Goal: Book appointment/travel/reservation

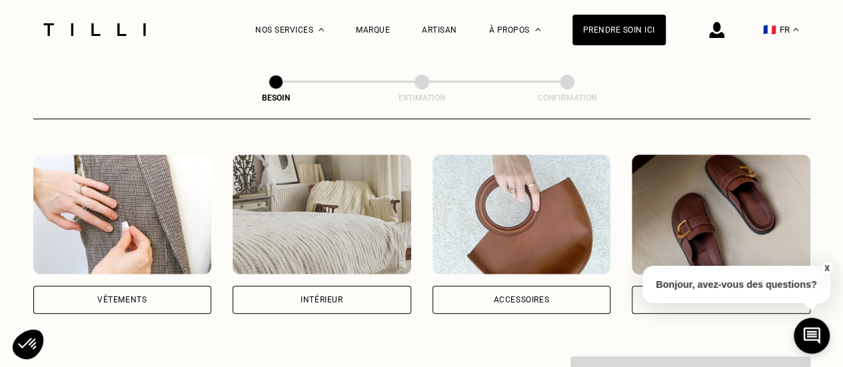
scroll to position [244, 0]
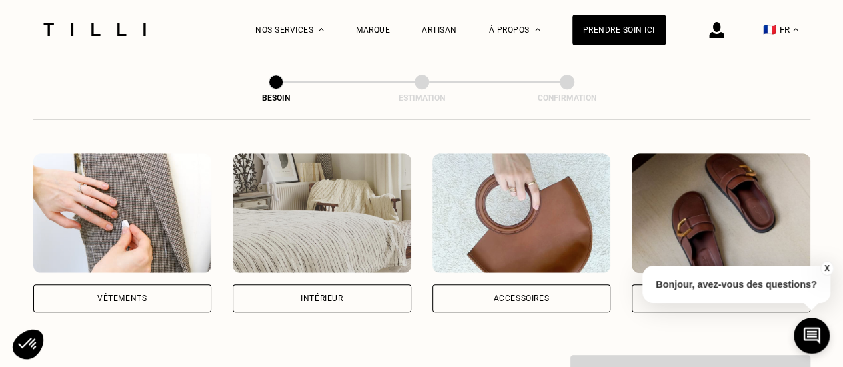
click at [127, 295] on div "Vêtements" at bounding box center [121, 299] width 49 height 8
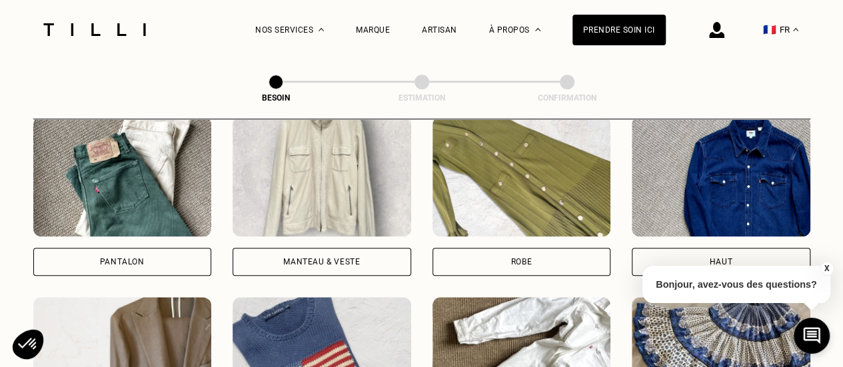
scroll to position [650, 0]
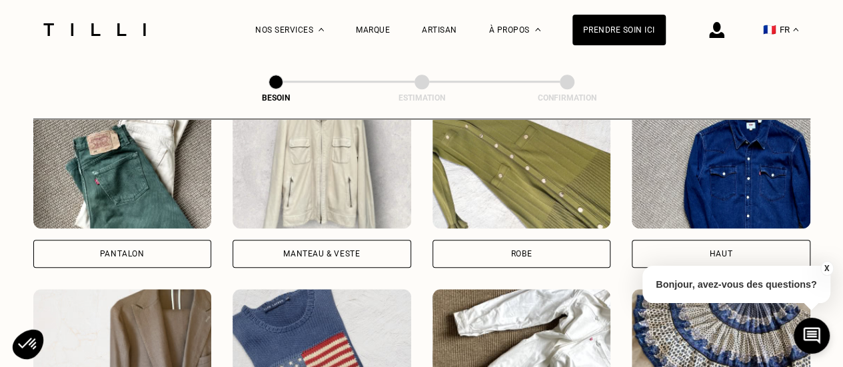
click at [156, 241] on div "Pantalon" at bounding box center [122, 254] width 179 height 28
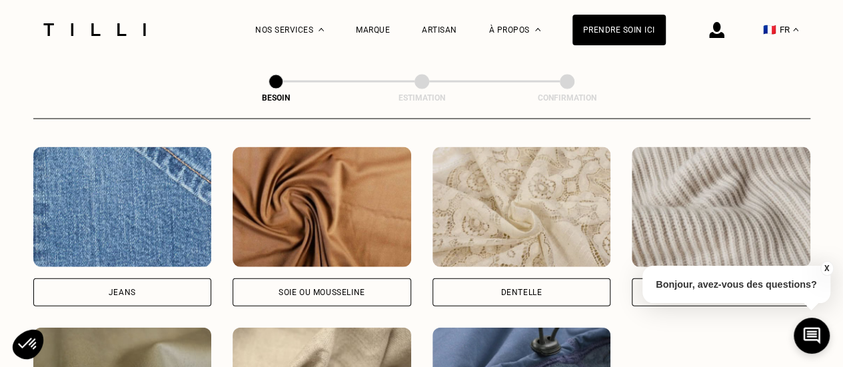
scroll to position [1422, 0]
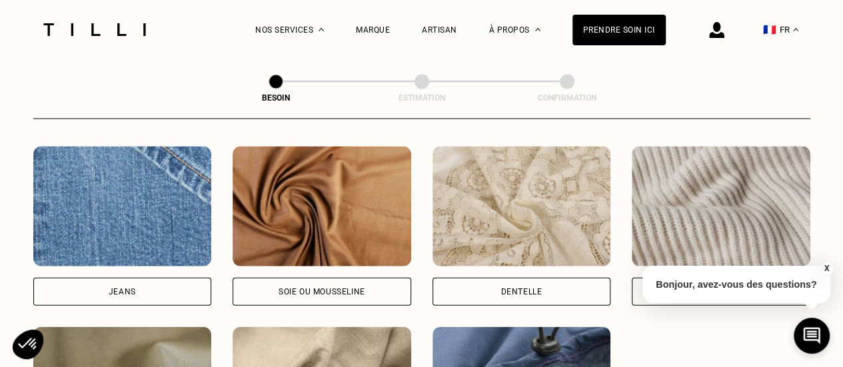
click at [289, 285] on div "Soie ou mousseline" at bounding box center [322, 292] width 179 height 28
select select "FR"
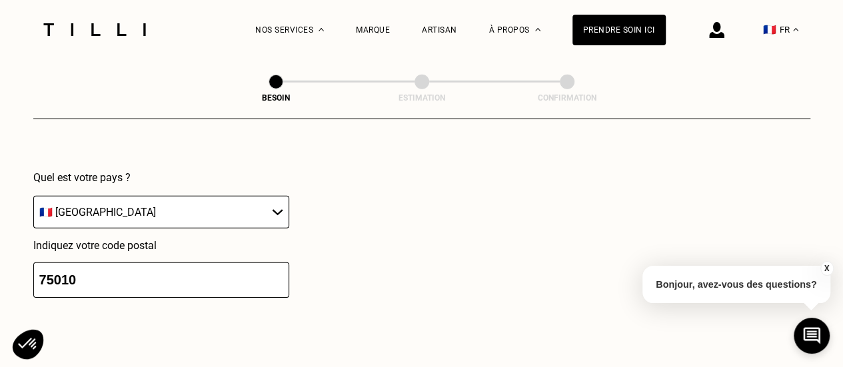
scroll to position [1943, 0]
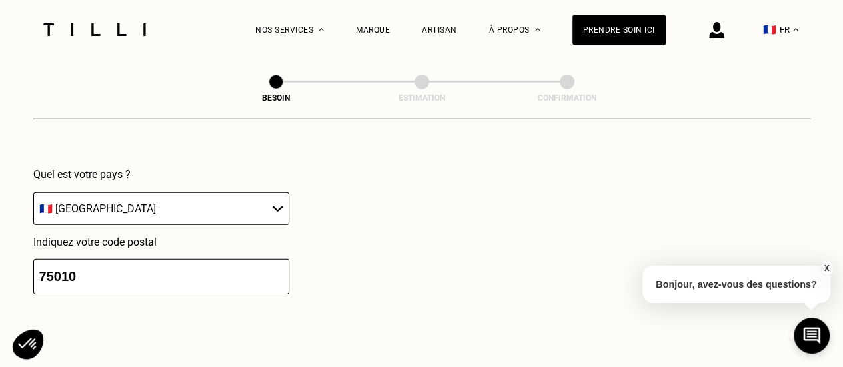
click at [126, 269] on input "75010" at bounding box center [161, 276] width 256 height 35
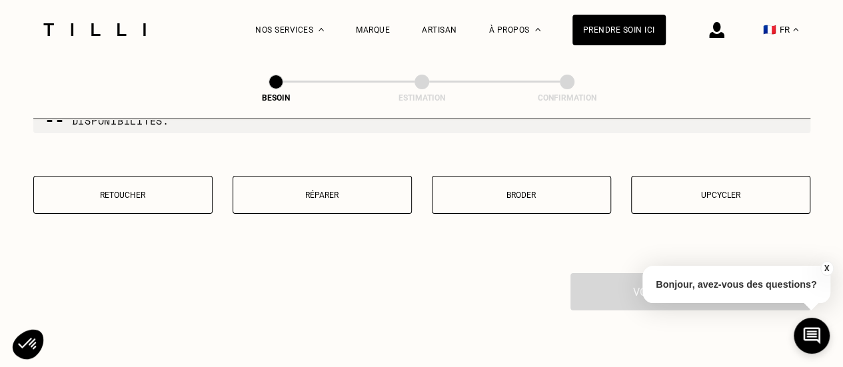
scroll to position [2348, 0]
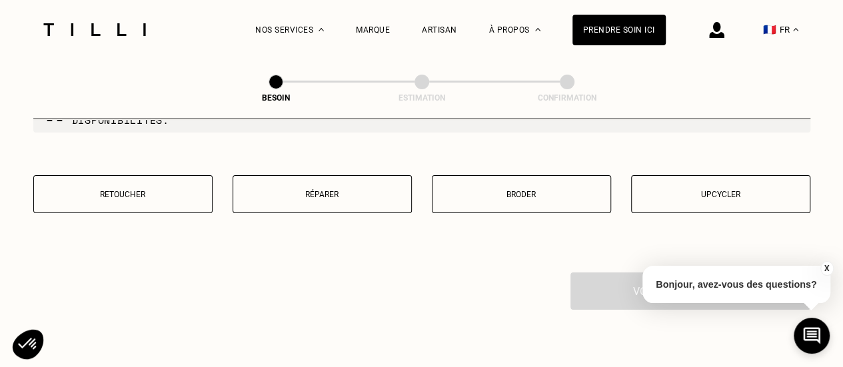
click at [137, 190] on p "Retoucher" at bounding box center [123, 194] width 165 height 9
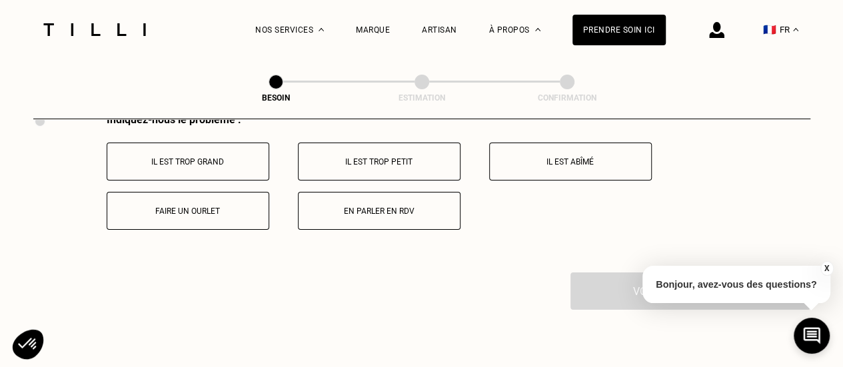
scroll to position [2504, 0]
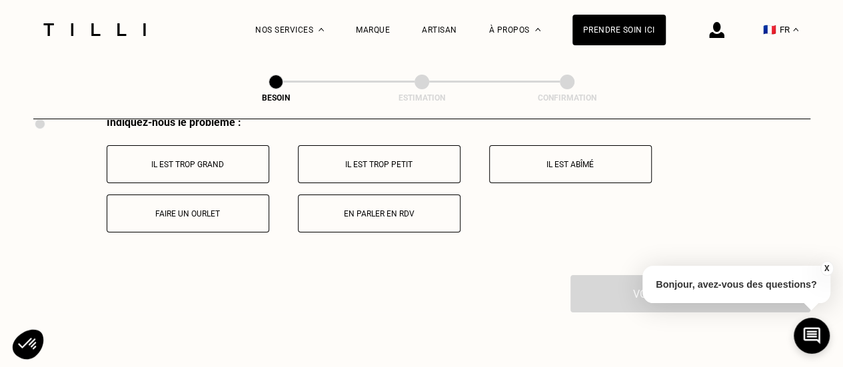
click at [163, 160] on p "Il est trop grand" at bounding box center [188, 164] width 148 height 9
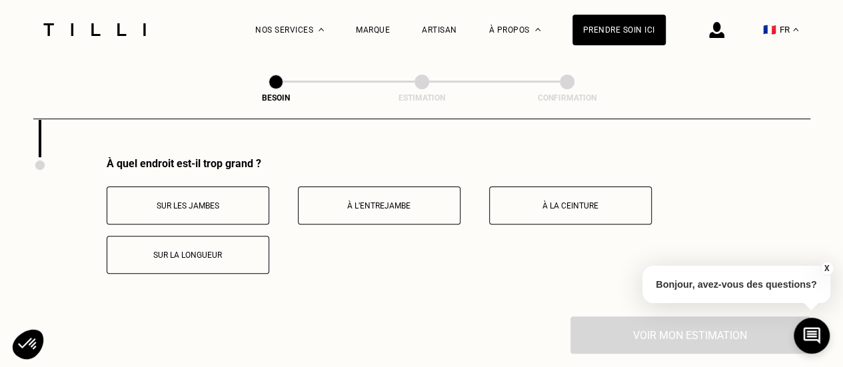
scroll to position [2652, 0]
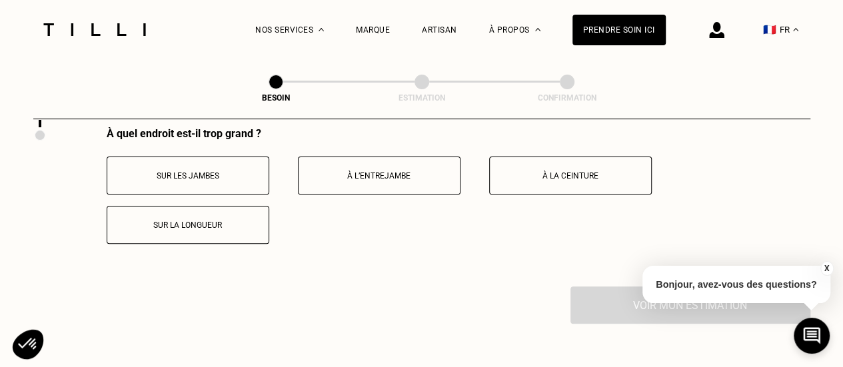
click at [550, 157] on button "À la ceinture" at bounding box center [570, 176] width 163 height 38
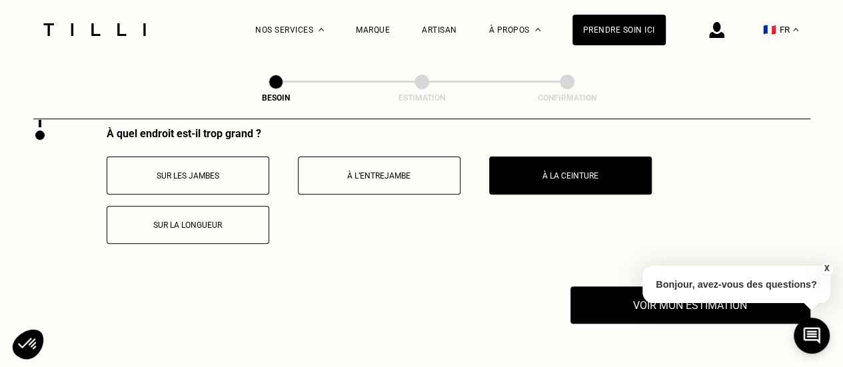
scroll to position [2727, 0]
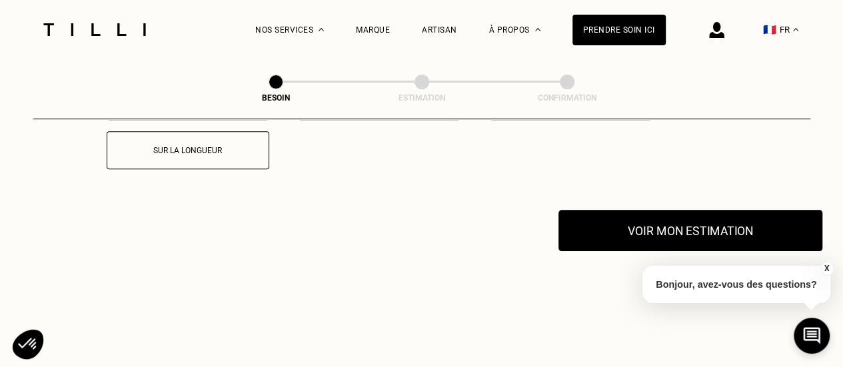
click at [638, 210] on button "Voir mon estimation" at bounding box center [690, 230] width 264 height 41
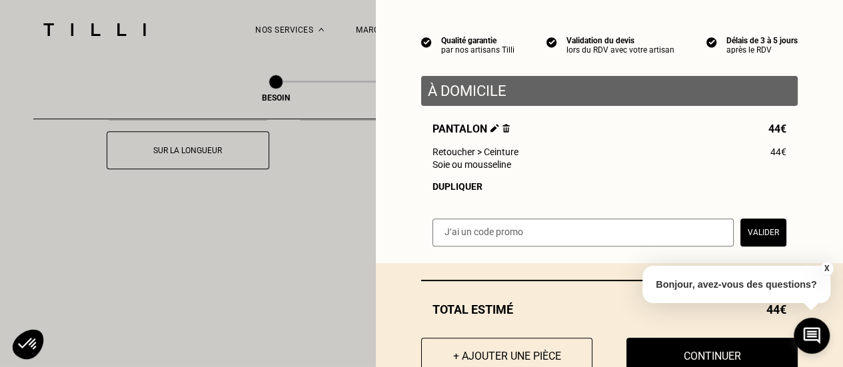
scroll to position [148, 0]
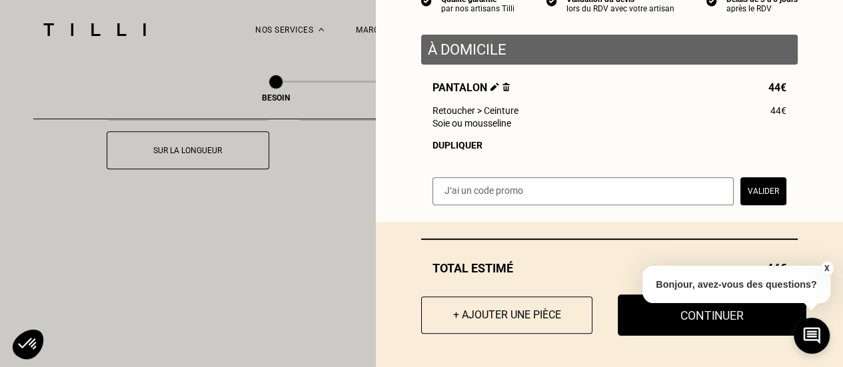
click at [633, 314] on button "Continuer" at bounding box center [712, 315] width 189 height 41
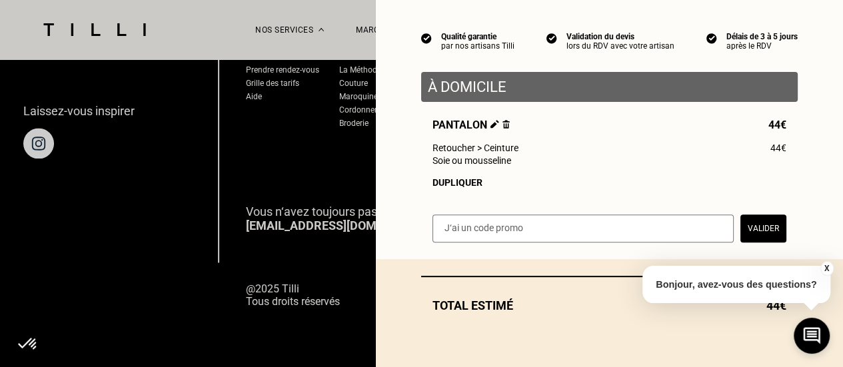
scroll to position [111, 0]
select select "FR"
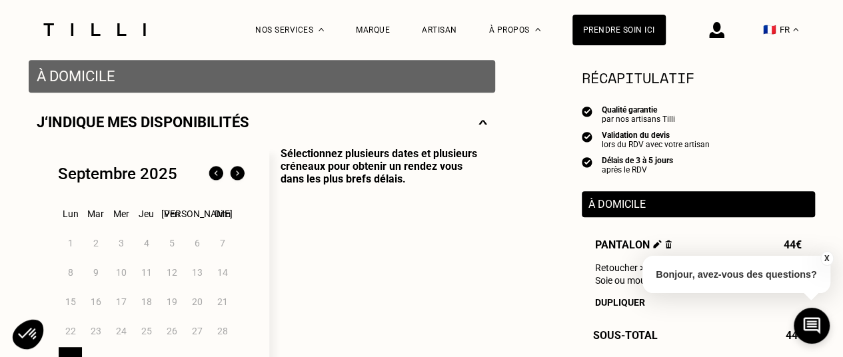
scroll to position [370, 0]
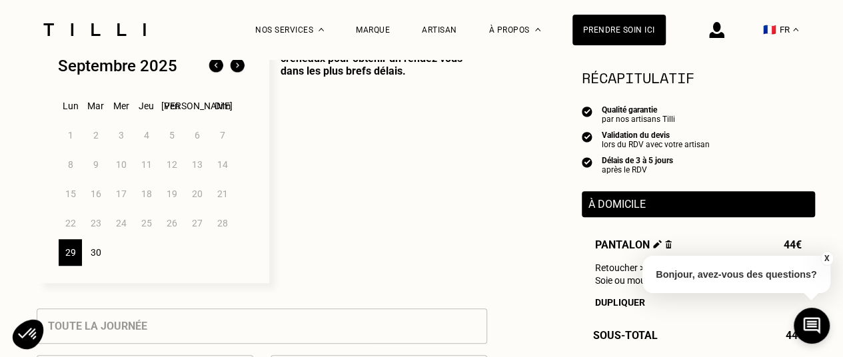
click at [235, 63] on img at bounding box center [237, 65] width 21 height 21
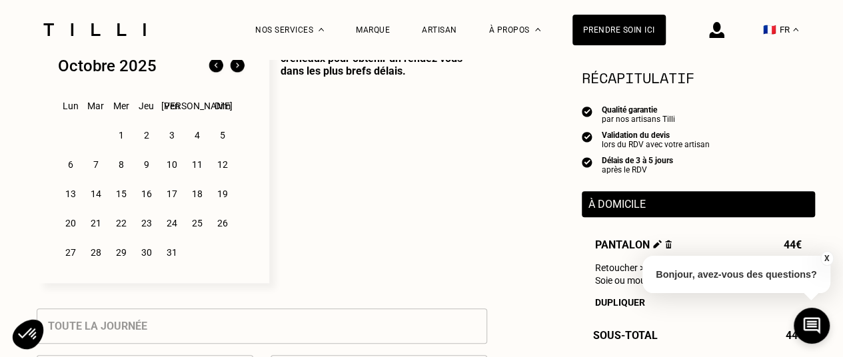
click at [173, 134] on div "3" at bounding box center [171, 135] width 23 height 27
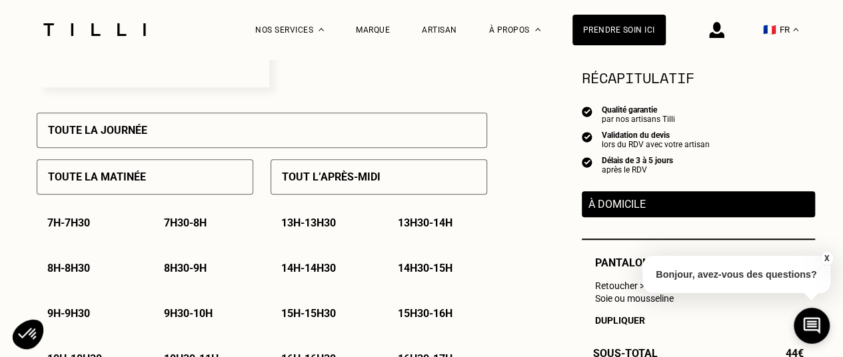
scroll to position [598, 0]
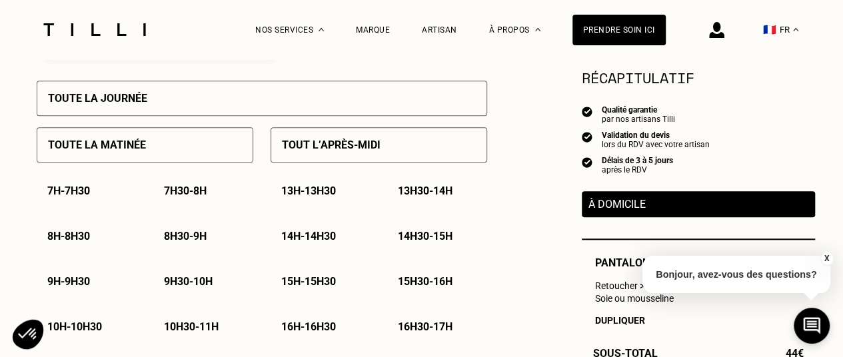
click at [299, 151] on p "Tout l’après-midi" at bounding box center [331, 145] width 99 height 13
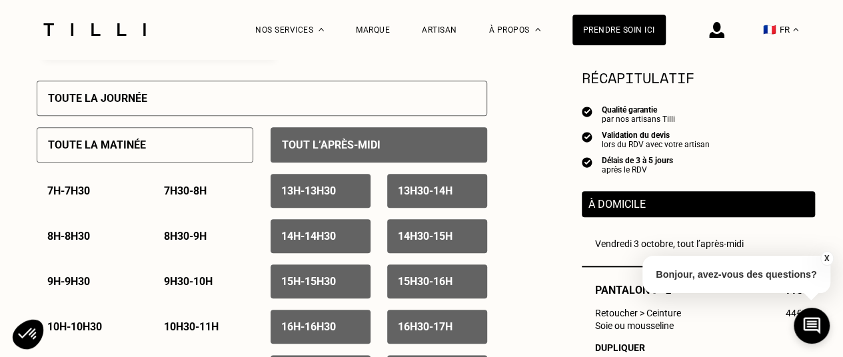
click at [390, 195] on div "13h30 - 14h" at bounding box center [437, 191] width 100 height 34
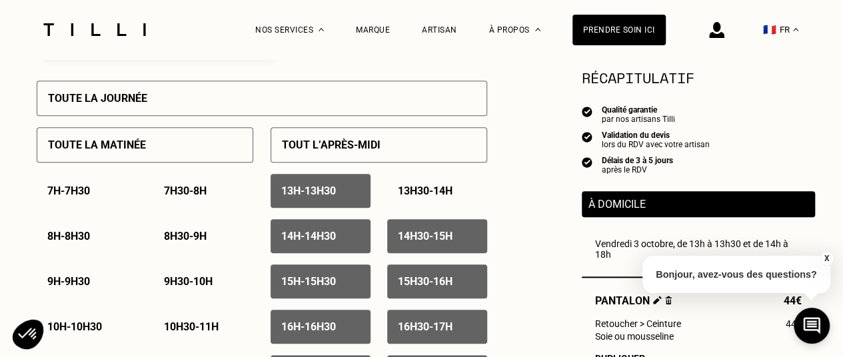
click at [336, 193] on p "13h - 13h30" at bounding box center [308, 191] width 55 height 13
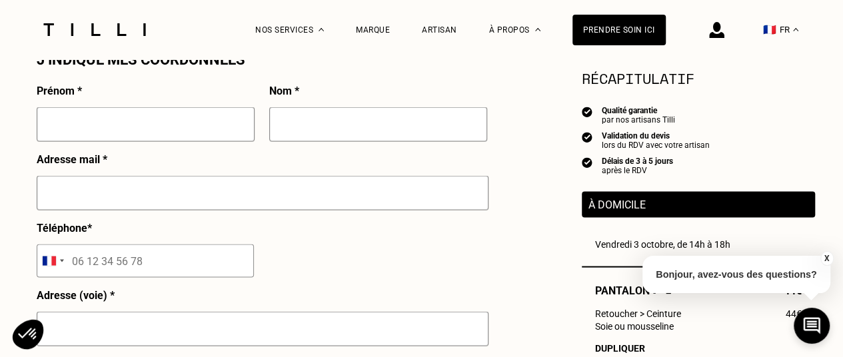
scroll to position [1249, 0]
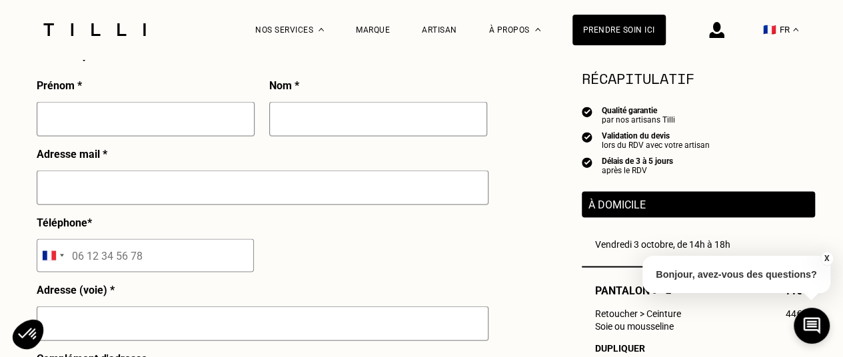
click at [139, 117] on input "text" at bounding box center [146, 118] width 218 height 35
type input "[PERSON_NAME]"
type input "[STREET_ADDRESS][PERSON_NAME]"
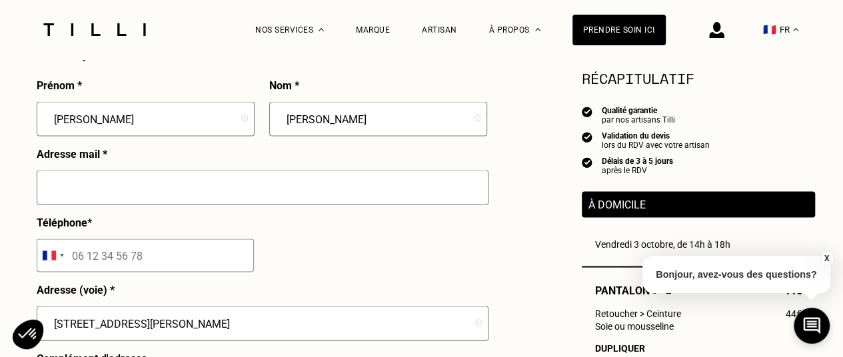
click at [304, 147] on div "[PERSON_NAME]" at bounding box center [378, 124] width 218 height 46
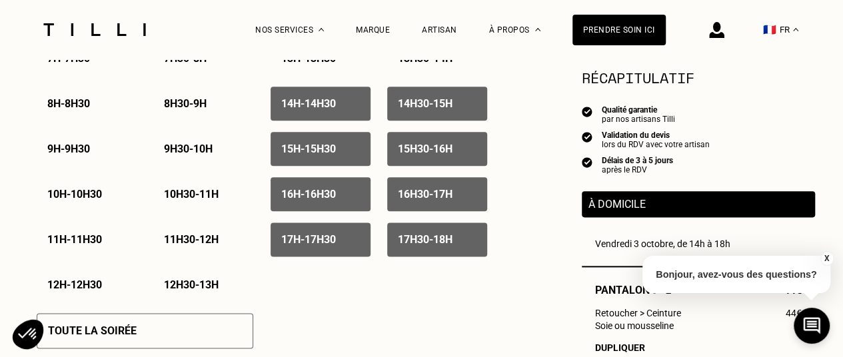
scroll to position [723, 0]
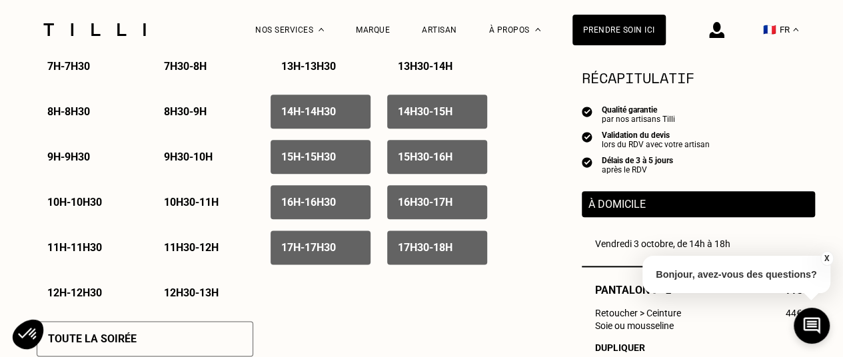
click at [309, 112] on p "14h - 14h30" at bounding box center [308, 111] width 55 height 13
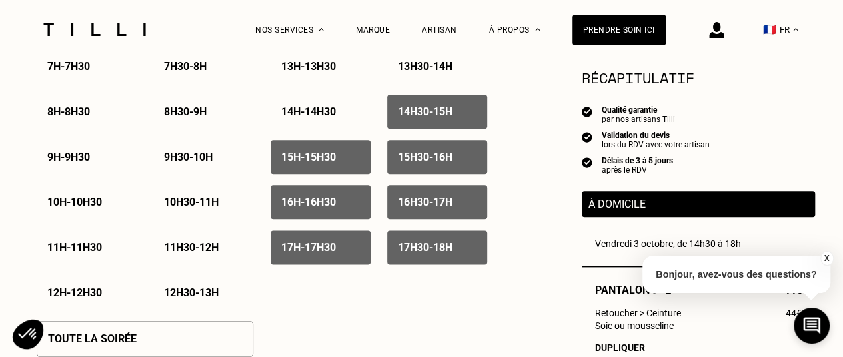
click at [429, 116] on p "14h30 - 15h" at bounding box center [425, 111] width 55 height 13
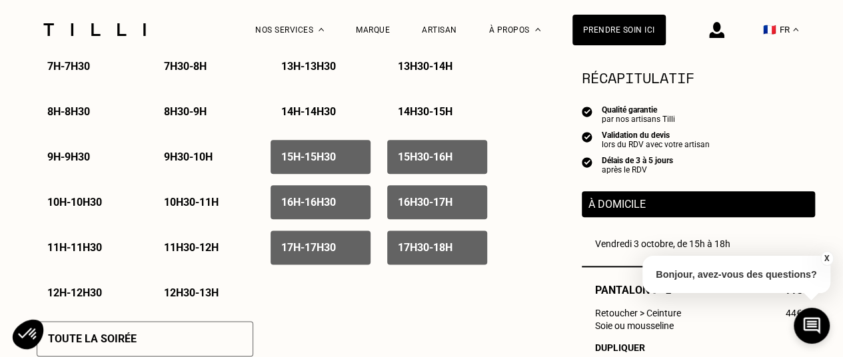
click at [426, 153] on div "15h30 - 16h" at bounding box center [437, 157] width 100 height 34
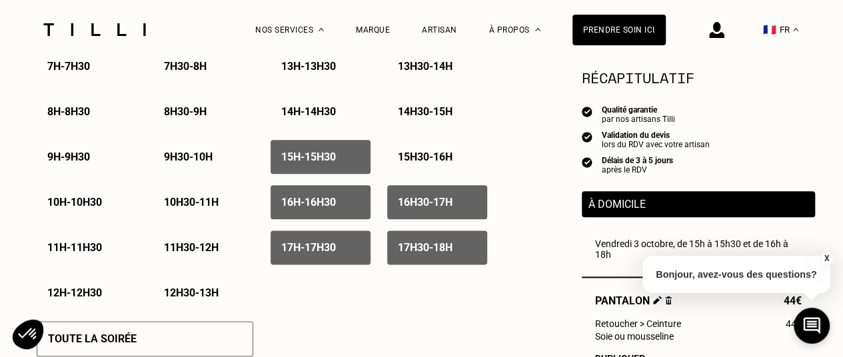
click at [335, 156] on p "15h - 15h30" at bounding box center [308, 157] width 55 height 13
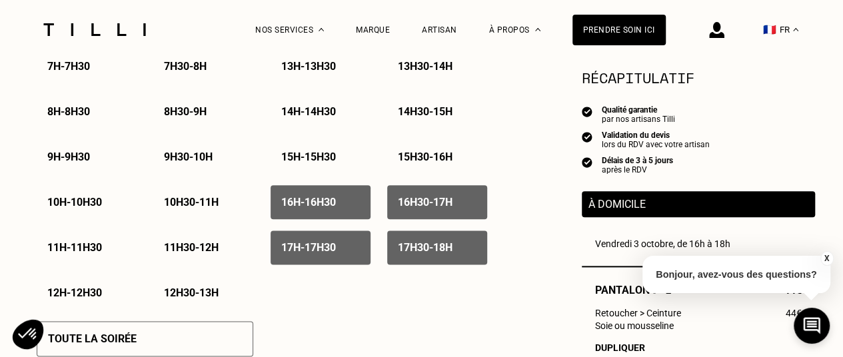
click at [337, 191] on div "16h - 16h30" at bounding box center [321, 202] width 100 height 34
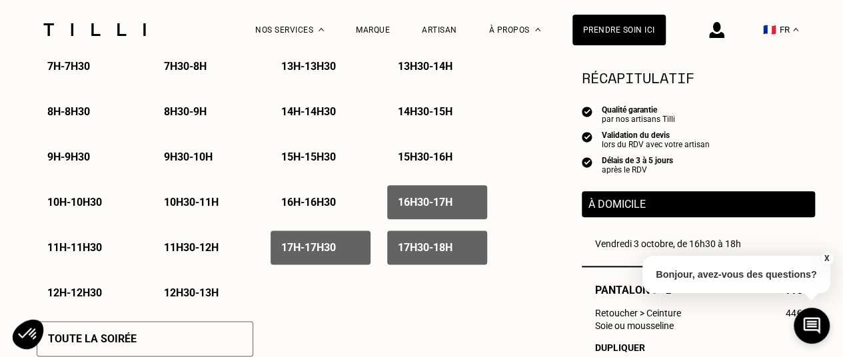
click at [432, 200] on p "16h30 - 17h" at bounding box center [425, 202] width 55 height 13
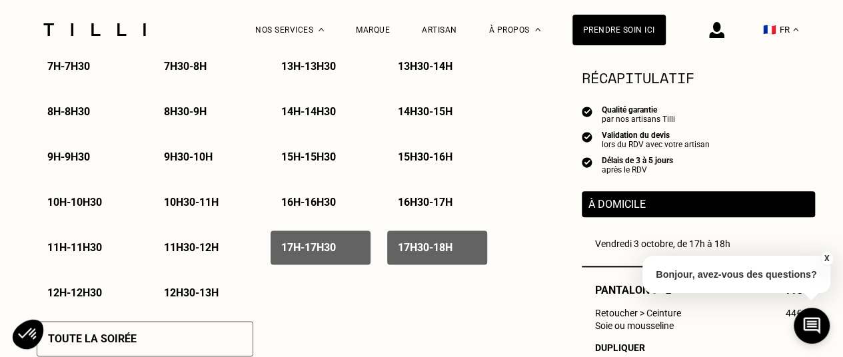
click at [414, 243] on div "17h30 - 18h" at bounding box center [437, 248] width 100 height 34
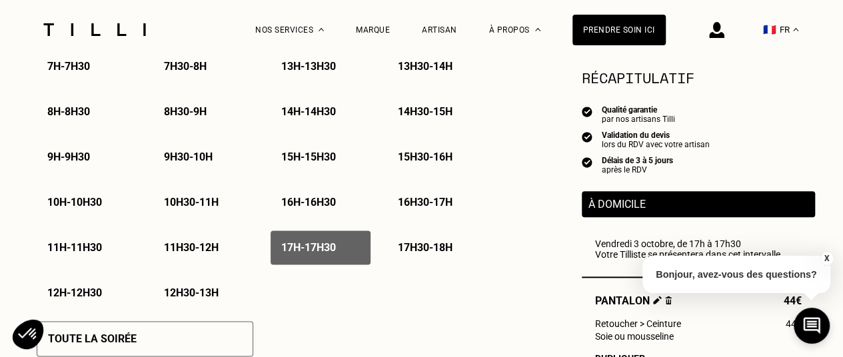
click at [345, 249] on div "17h - 17h30" at bounding box center [321, 248] width 100 height 34
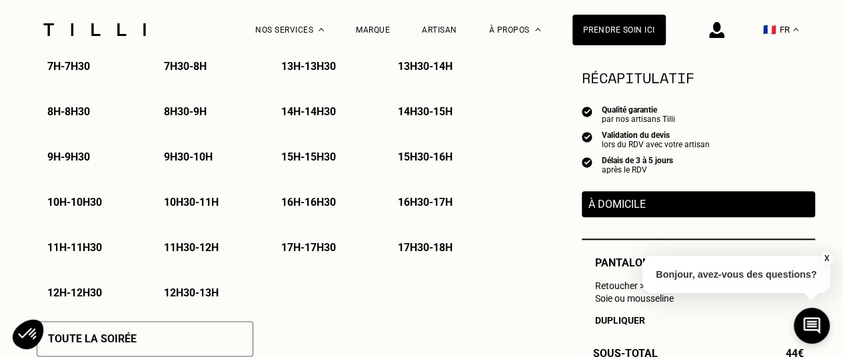
scroll to position [680, 0]
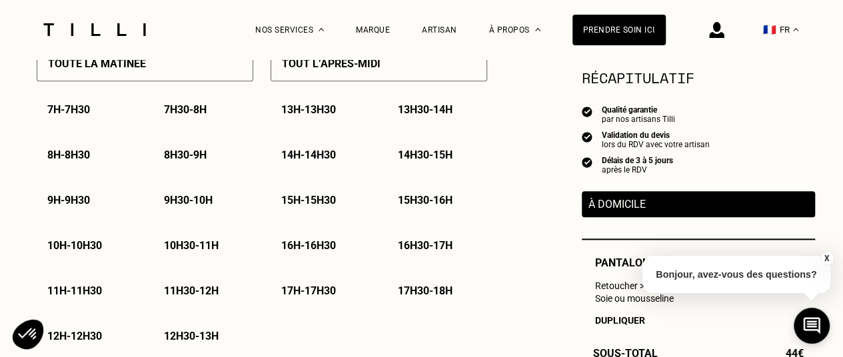
click at [92, 244] on p "10h - 10h30" at bounding box center [74, 245] width 55 height 13
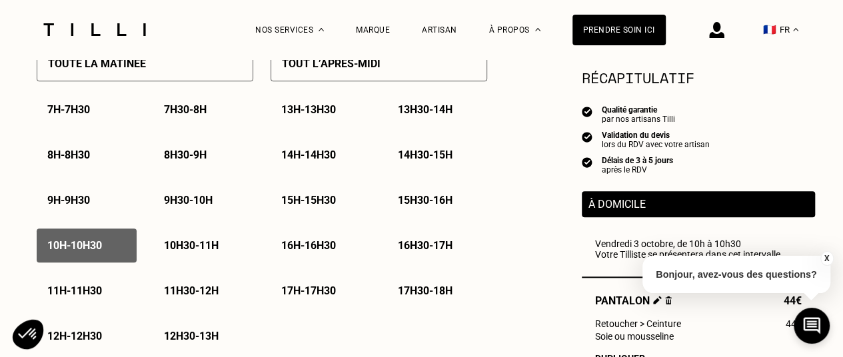
click at [172, 245] on p "10h30 - 11h" at bounding box center [191, 245] width 55 height 13
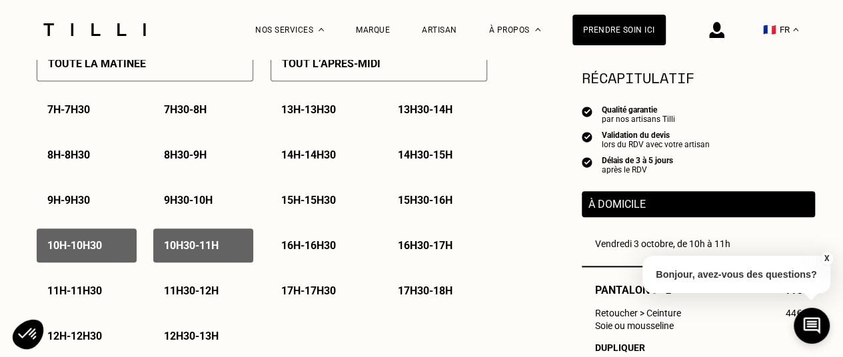
click at [181, 289] on p "11h30 - 12h" at bounding box center [191, 291] width 55 height 13
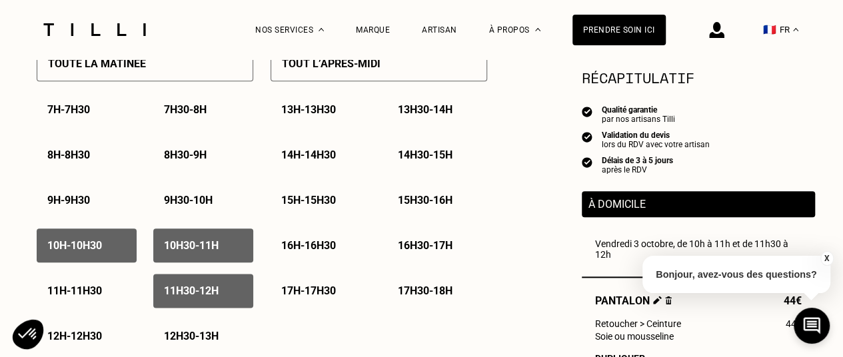
click at [79, 294] on p "11h - 11h30" at bounding box center [74, 291] width 55 height 13
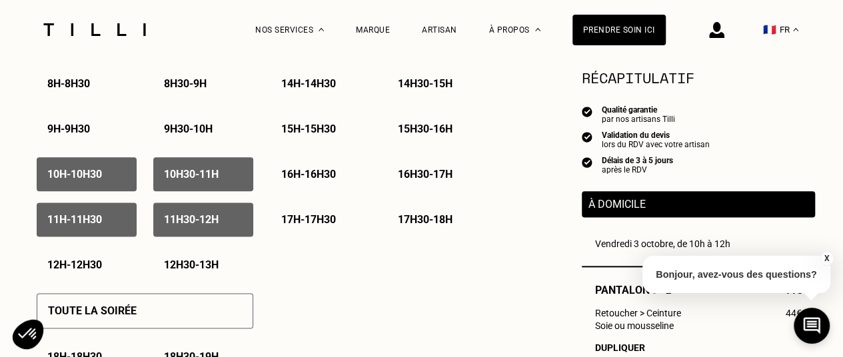
scroll to position [752, 0]
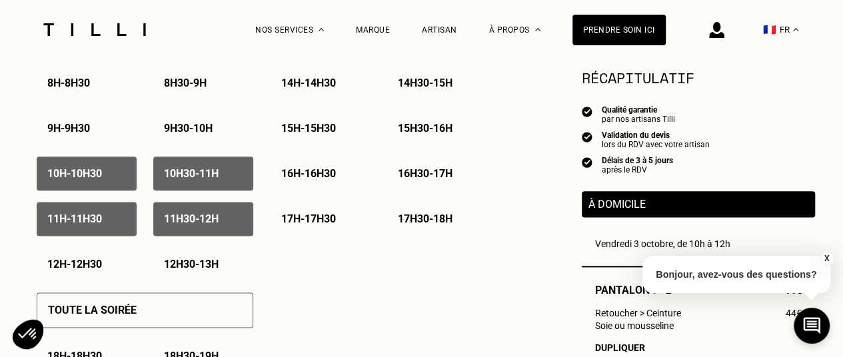
click at [79, 259] on div "12h - 12h30" at bounding box center [87, 264] width 100 height 34
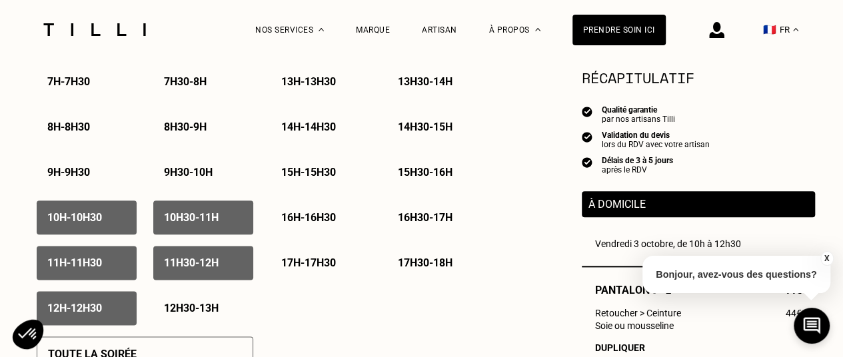
scroll to position [674, 0]
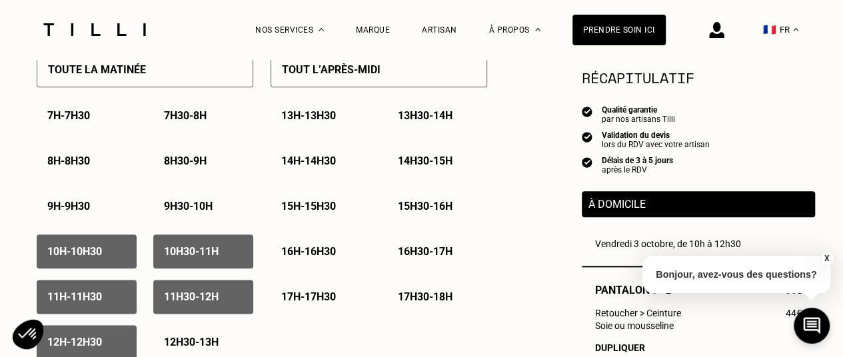
click at [305, 167] on p "14h - 14h30" at bounding box center [308, 161] width 55 height 13
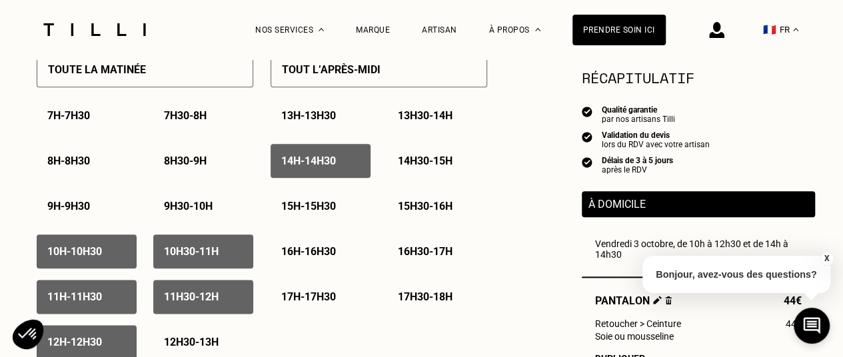
click at [431, 163] on p "14h30 - 15h" at bounding box center [425, 161] width 55 height 13
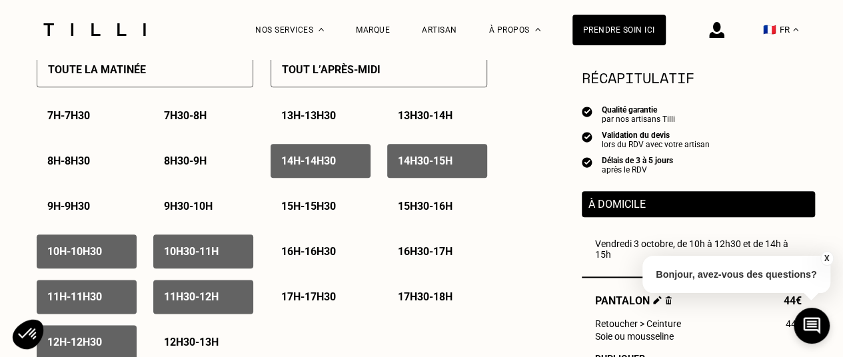
click at [334, 197] on div "15h - 15h30" at bounding box center [321, 206] width 100 height 34
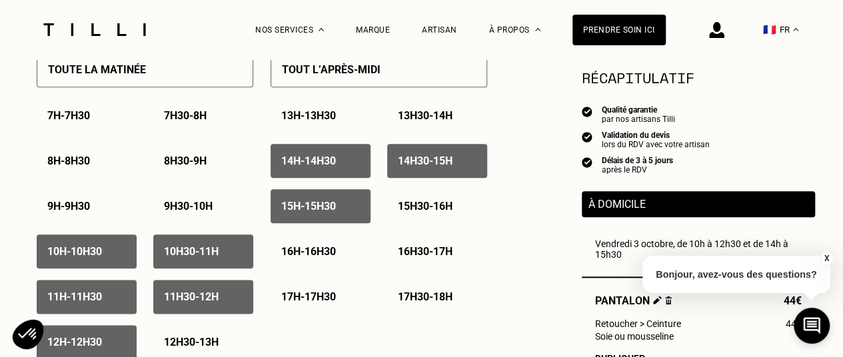
click at [424, 203] on p "15h30 - 16h" at bounding box center [425, 206] width 55 height 13
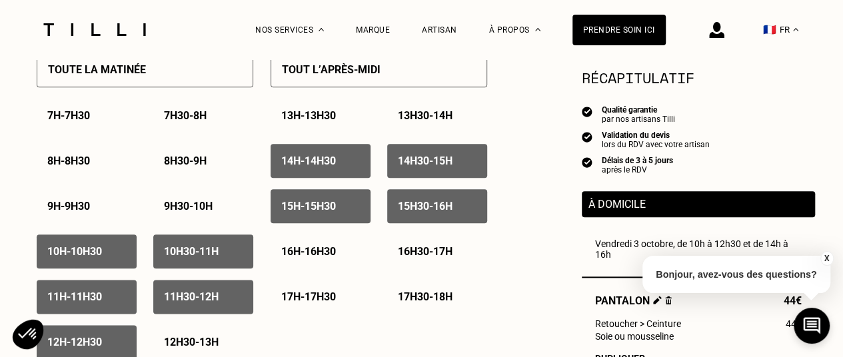
click at [416, 249] on p "16h30 - 17h" at bounding box center [425, 251] width 55 height 13
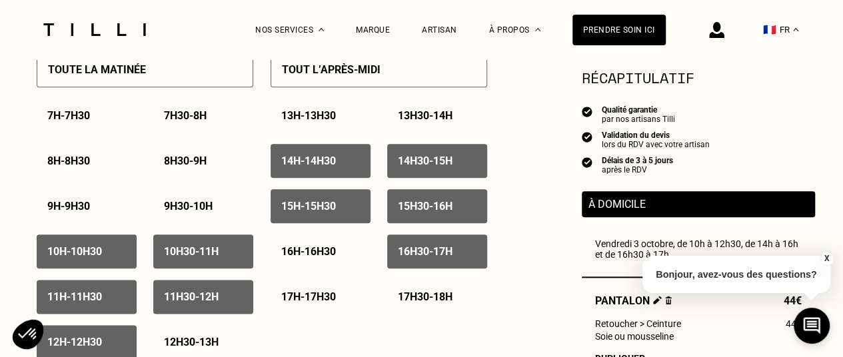
click at [316, 253] on p "16h - 16h30" at bounding box center [308, 251] width 55 height 13
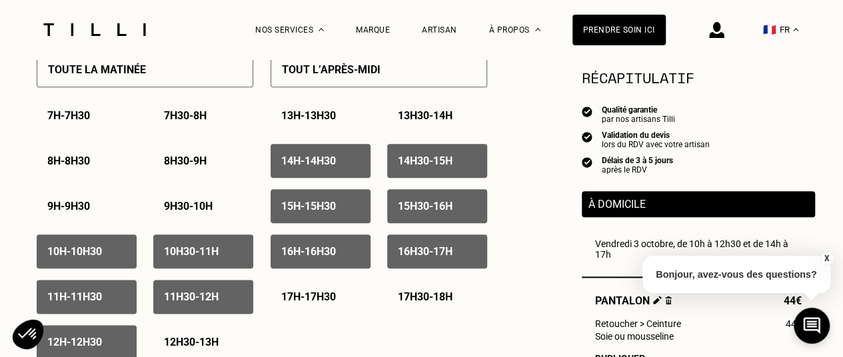
click at [312, 289] on div "17h - 17h30" at bounding box center [321, 297] width 100 height 34
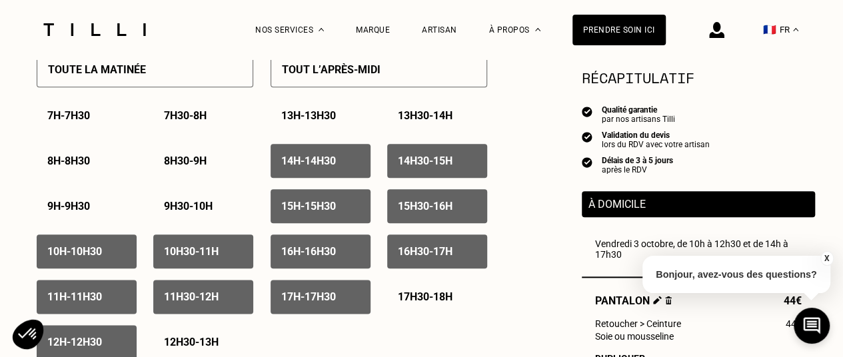
click at [420, 295] on p "17h30 - 18h" at bounding box center [425, 297] width 55 height 13
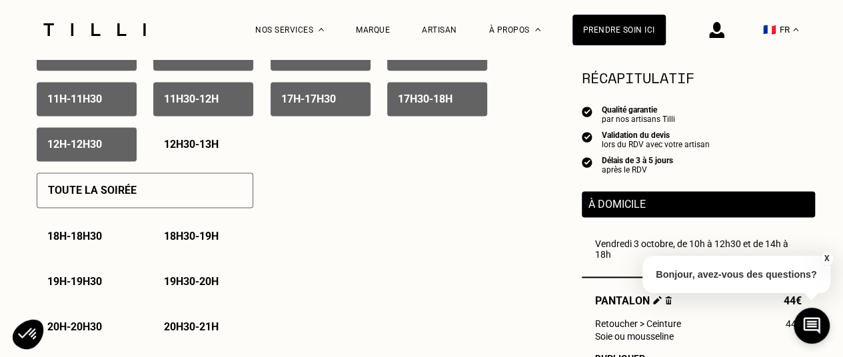
scroll to position [871, 0]
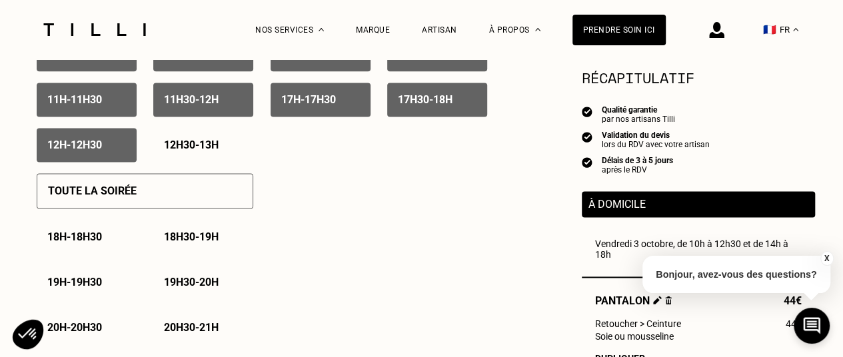
click at [50, 241] on p "18h - 18h30" at bounding box center [74, 237] width 55 height 13
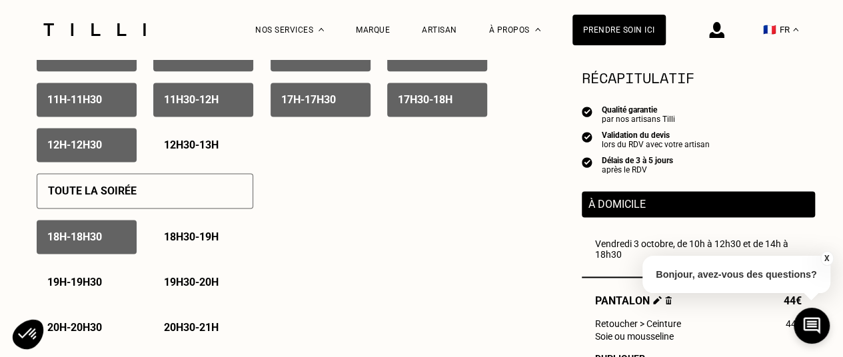
click at [77, 237] on p "18h - 18h30" at bounding box center [74, 237] width 55 height 13
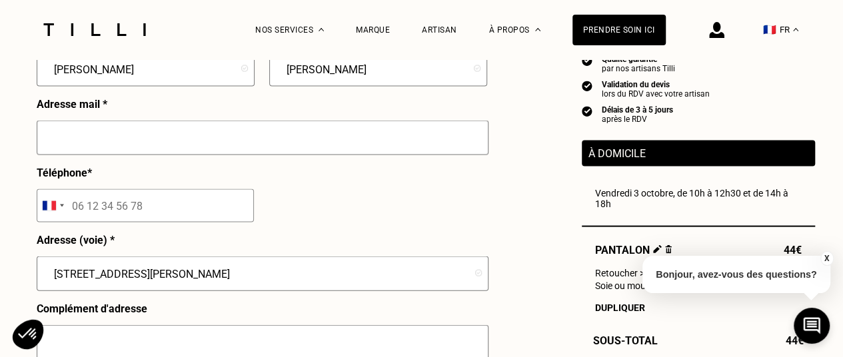
scroll to position [1308, 0]
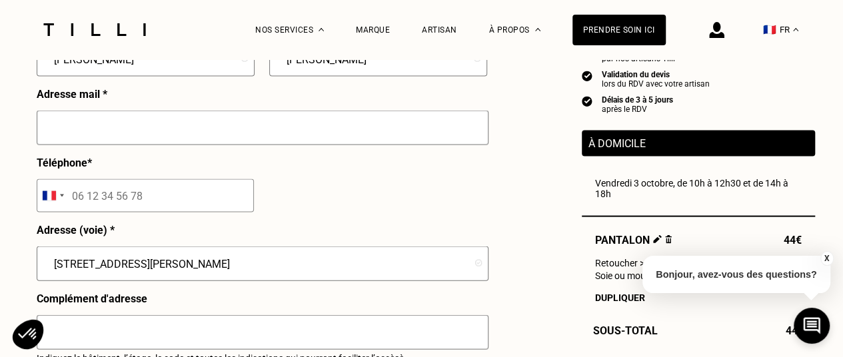
click at [117, 208] on input "tel" at bounding box center [145, 195] width 217 height 33
type input "06 27 84 74 91"
click at [279, 185] on div "Prénom * [PERSON_NAME] * [PERSON_NAME] Adresse mail * Téléphone * [GEOGRAPHIC_D…" at bounding box center [262, 297] width 450 height 556
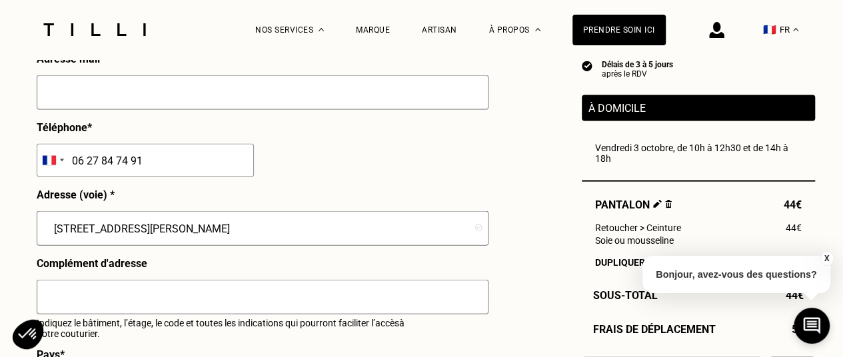
scroll to position [1344, 0]
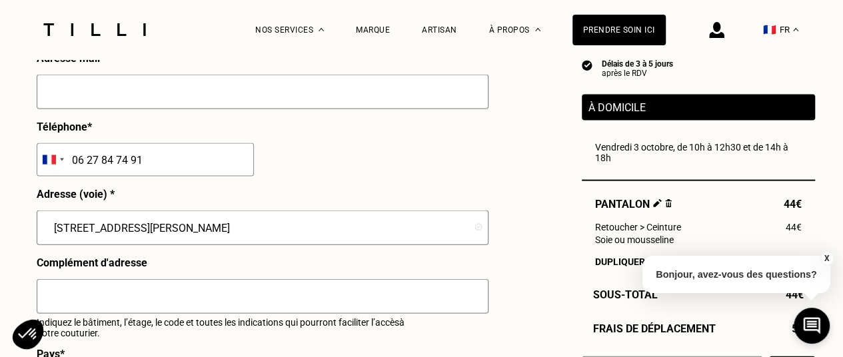
click at [162, 98] on input "text" at bounding box center [263, 92] width 452 height 35
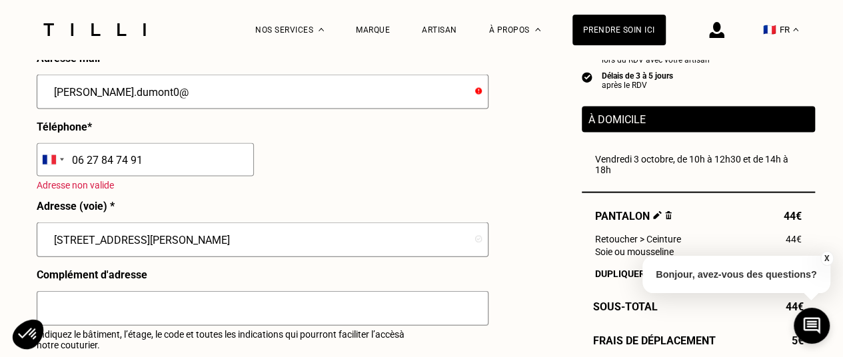
click at [380, 191] on p "Adresse non valide" at bounding box center [232, 185] width 390 height 11
click at [195, 87] on input "[PERSON_NAME].dumont0@" at bounding box center [263, 92] width 452 height 35
type input "[PERSON_NAME][EMAIL_ADDRESS][DOMAIN_NAME]"
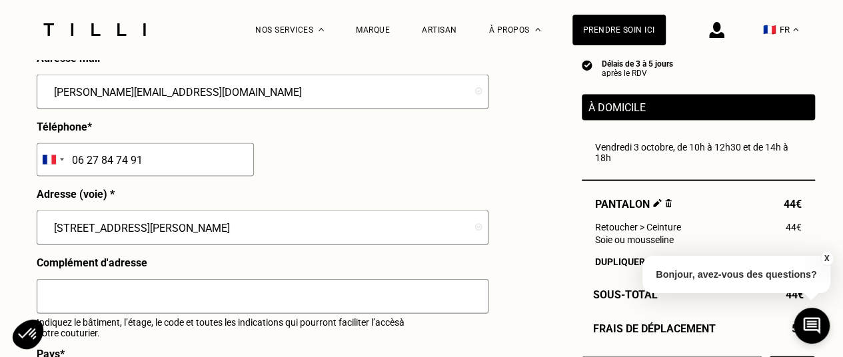
click at [321, 162] on div "Prénom * [PERSON_NAME] * [PERSON_NAME] Adresse mail * [PERSON_NAME][EMAIL_ADDRE…" at bounding box center [262, 261] width 450 height 556
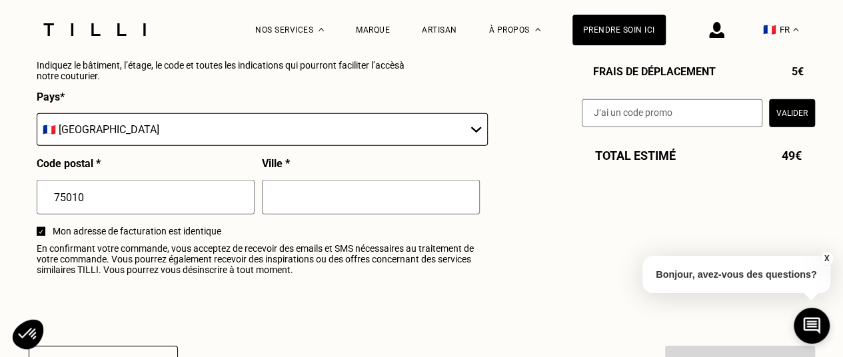
scroll to position [1612, 0]
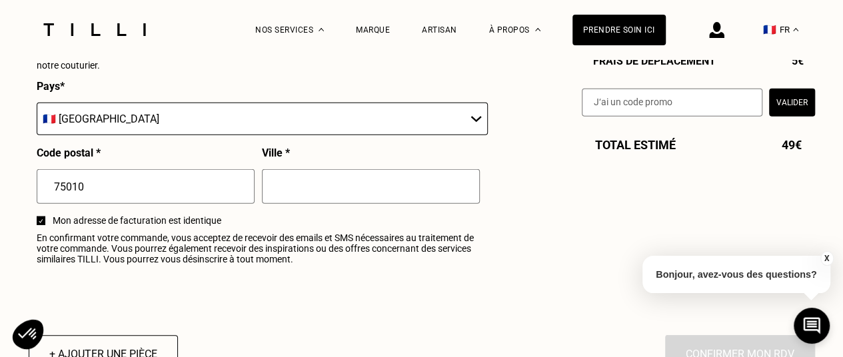
click at [313, 199] on input "text" at bounding box center [371, 186] width 218 height 35
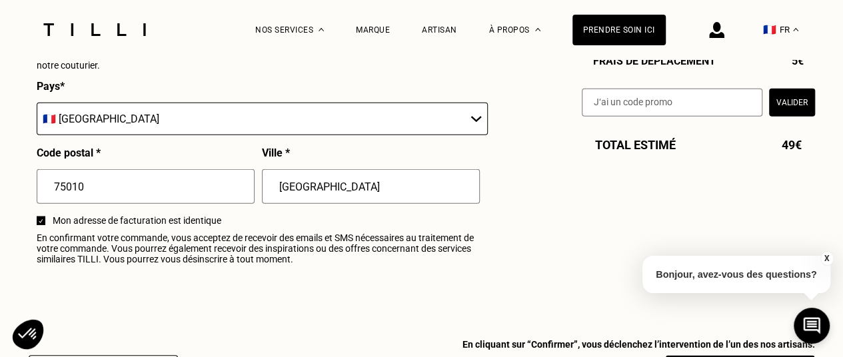
type input "[GEOGRAPHIC_DATA]"
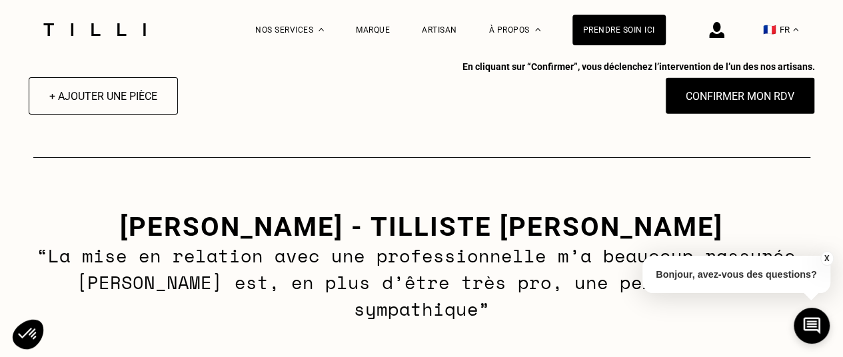
scroll to position [1843, 0]
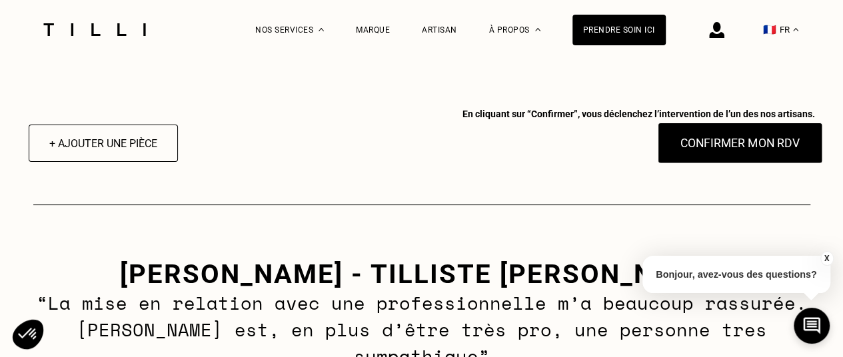
click at [717, 153] on button "Confirmer mon RDV" at bounding box center [739, 143] width 165 height 41
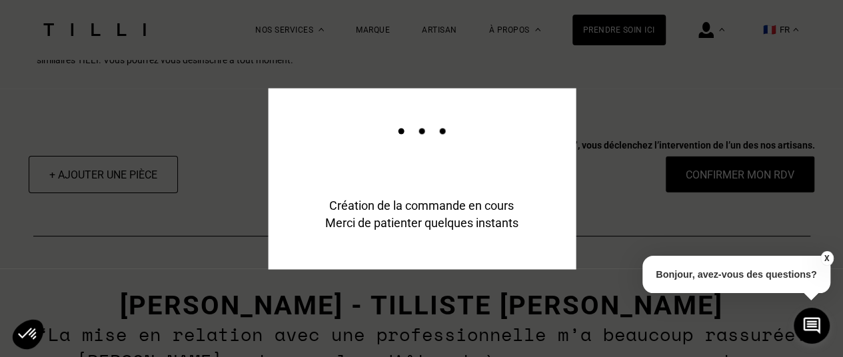
scroll to position [1875, 0]
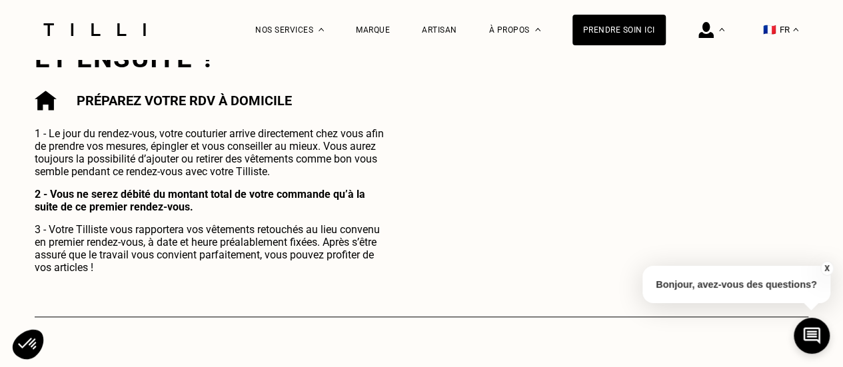
scroll to position [692, 0]
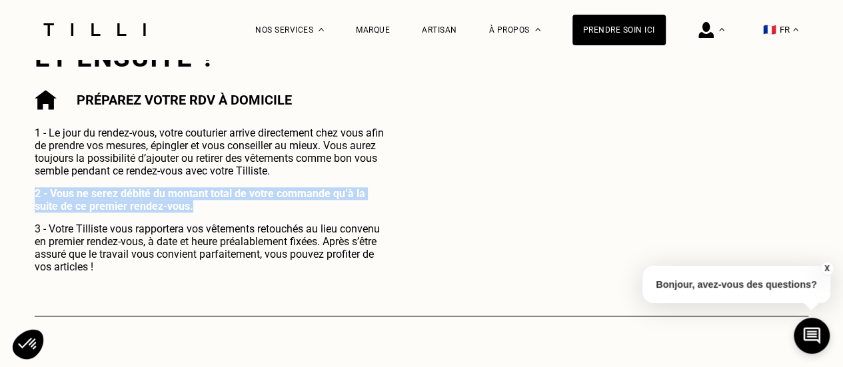
drag, startPoint x: 217, startPoint y: 208, endPoint x: 27, endPoint y: 205, distance: 189.9
click at [27, 205] on div "La Méthode Retoucherie Maroquinerie Broderie Cordonnerie Nos prix Nos services …" at bounding box center [421, 137] width 843 height 1659
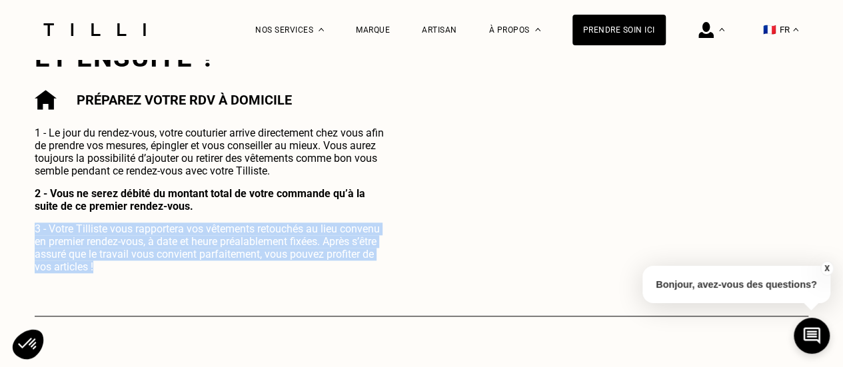
drag, startPoint x: 103, startPoint y: 277, endPoint x: 0, endPoint y: 229, distance: 113.3
click at [0, 229] on div "La Méthode Retoucherie Maroquinerie Broderie Cordonnerie Nos prix Nos services …" at bounding box center [421, 137] width 843 height 1659
click at [132, 273] on p "3 - Votre Tilliste vous rapportera vos vêtements retouchés au lieu convenu en p…" at bounding box center [212, 248] width 355 height 51
drag, startPoint x: 132, startPoint y: 275, endPoint x: 15, endPoint y: 227, distance: 126.1
click at [15, 227] on div "La Méthode Retoucherie Maroquinerie Broderie Cordonnerie Nos prix Nos services …" at bounding box center [421, 137] width 843 height 1659
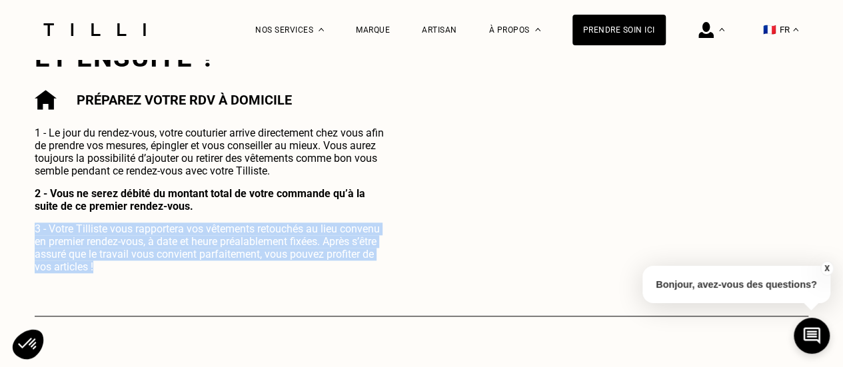
click at [99, 267] on p "3 - Votre Tilliste vous rapportera vos vêtements retouchés au lieu convenu en p…" at bounding box center [212, 248] width 355 height 51
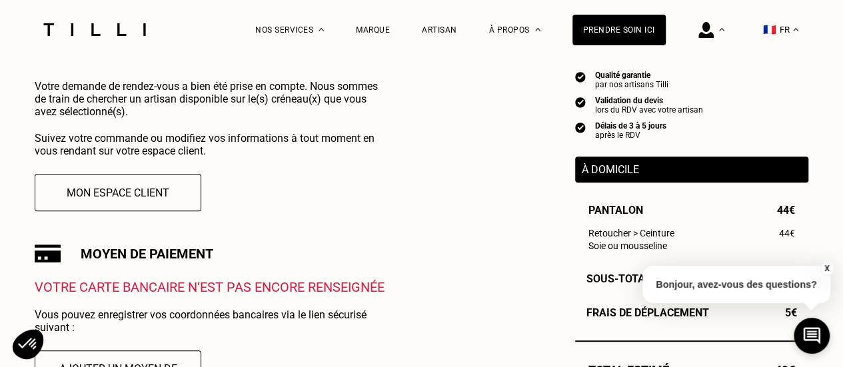
scroll to position [0, 0]
